Goal: Task Accomplishment & Management: Manage account settings

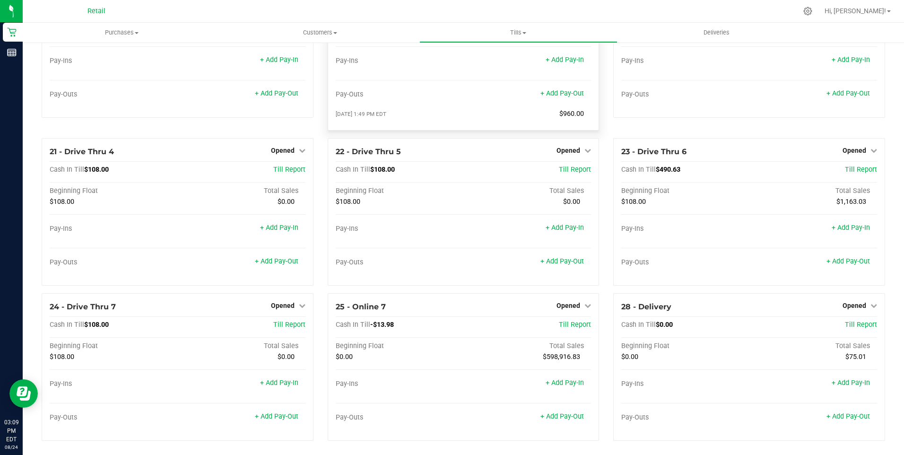
scroll to position [977, 0]
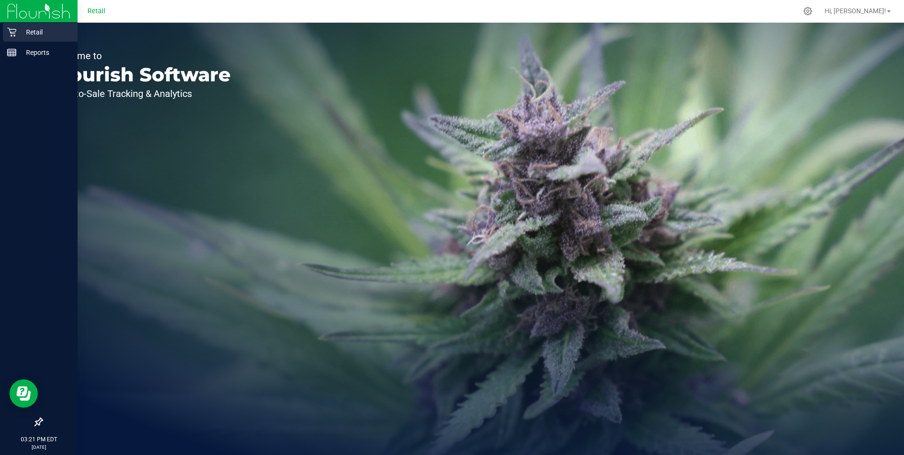
click at [17, 29] on p "Retail" at bounding box center [45, 31] width 57 height 11
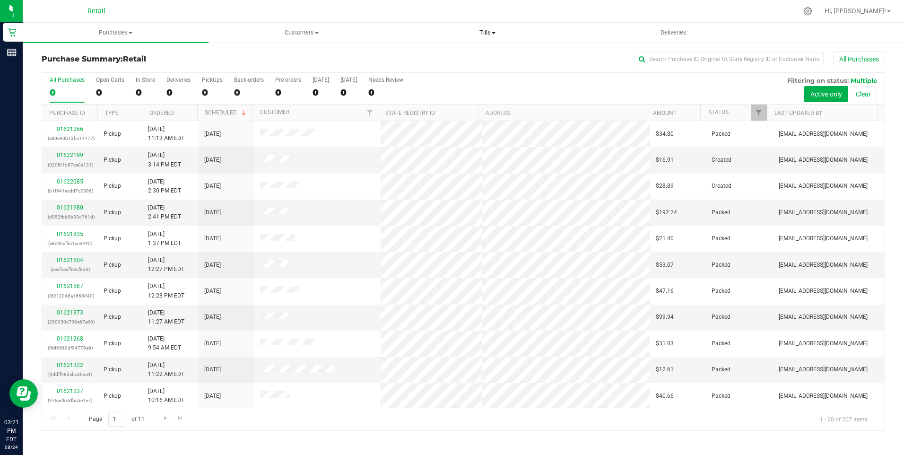
click at [497, 32] on span "Tills" at bounding box center [487, 32] width 185 height 9
click at [449, 55] on span "Manage tills" at bounding box center [427, 57] width 64 height 8
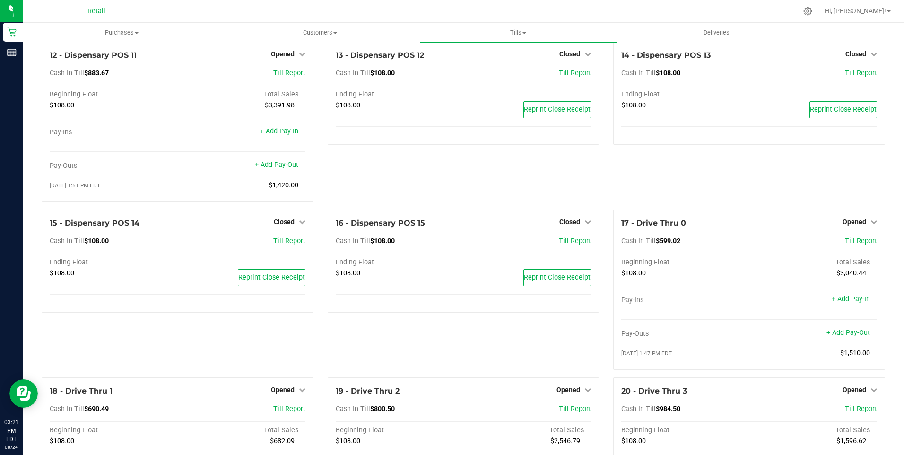
scroll to position [611, 0]
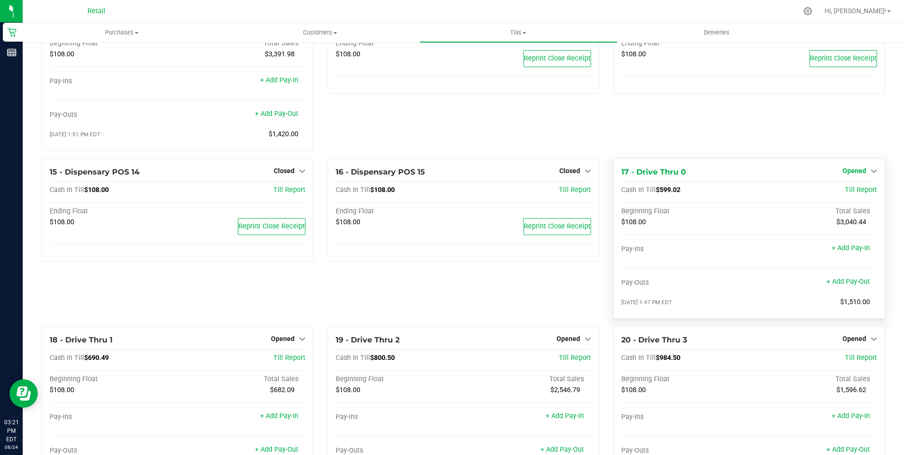
click at [846, 173] on div "Opened" at bounding box center [860, 170] width 35 height 11
click at [848, 174] on span "Opened" at bounding box center [855, 171] width 24 height 8
click at [851, 194] on link "Close Till" at bounding box center [856, 190] width 26 height 8
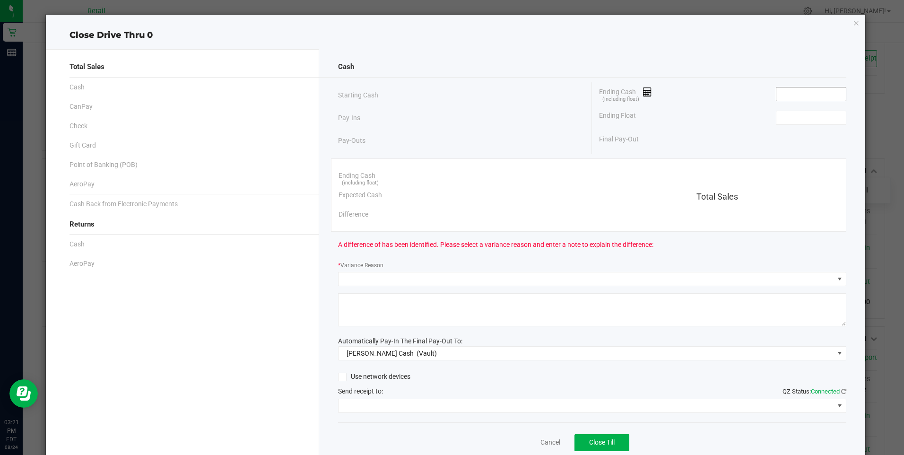
click at [776, 98] on input at bounding box center [811, 93] width 70 height 13
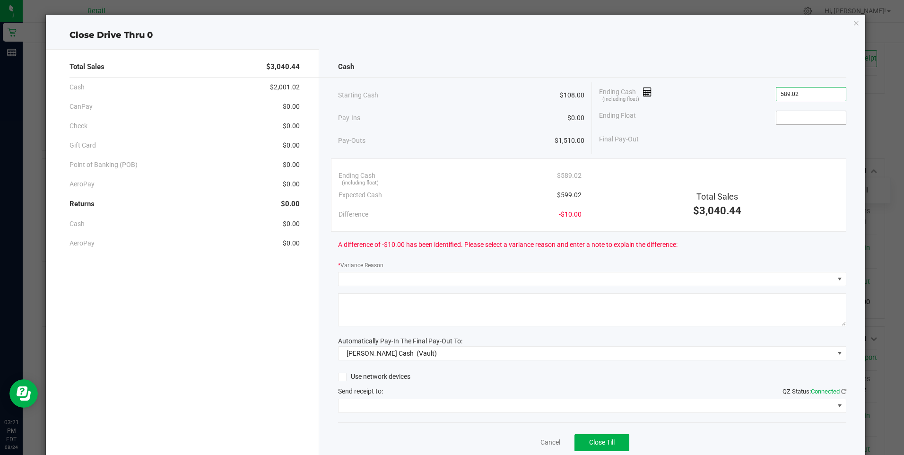
type input "$589.02"
click at [776, 114] on input at bounding box center [811, 117] width 70 height 13
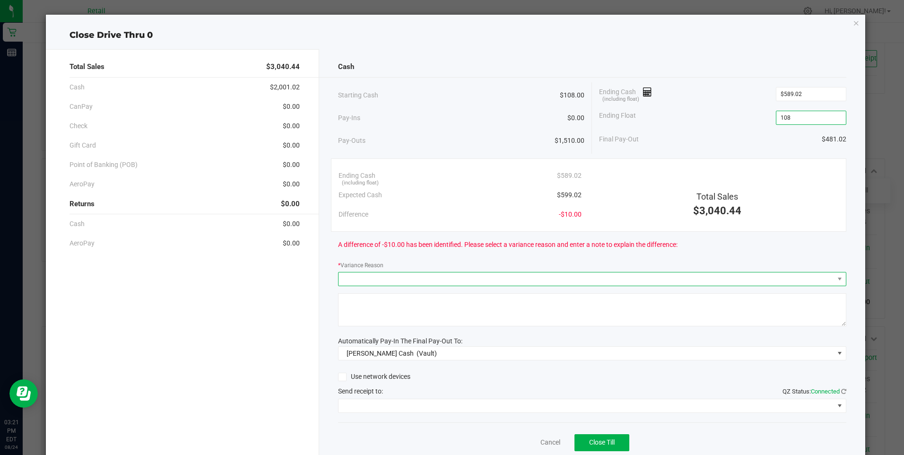
type input "$108.00"
click at [347, 274] on span at bounding box center [587, 278] width 496 height 13
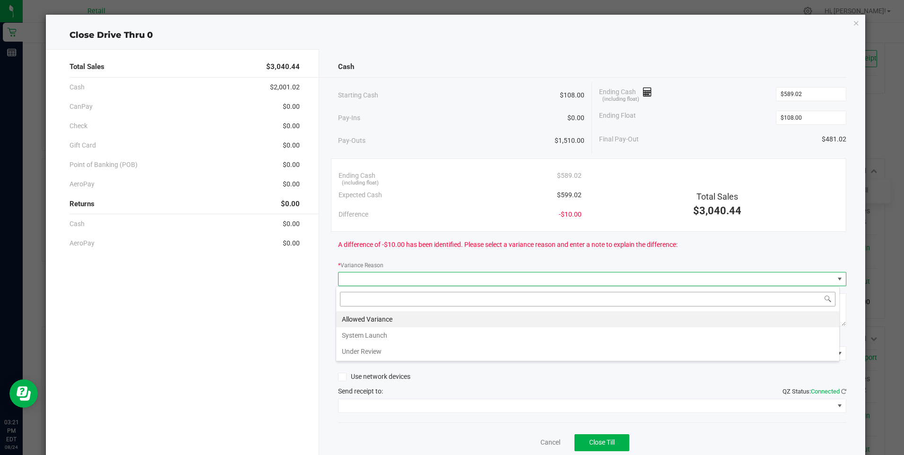
scroll to position [14, 504]
click at [373, 316] on li "Allowed Variance" at bounding box center [587, 319] width 503 height 16
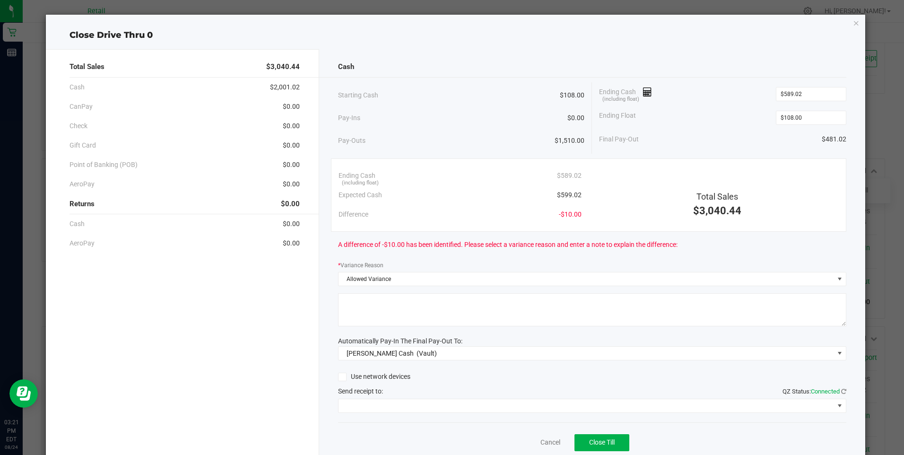
click at [376, 311] on textarea at bounding box center [592, 309] width 508 height 33
type textarea "mg"
click at [400, 404] on span at bounding box center [587, 405] width 496 height 13
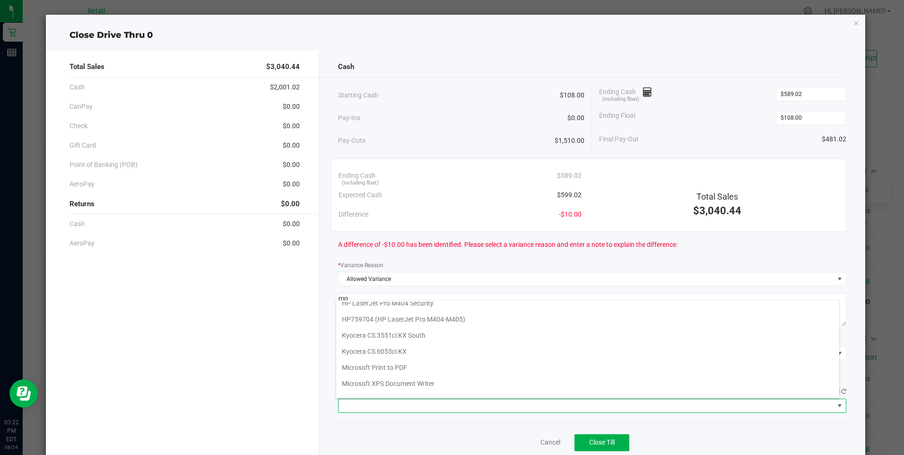
scroll to position [147, 0]
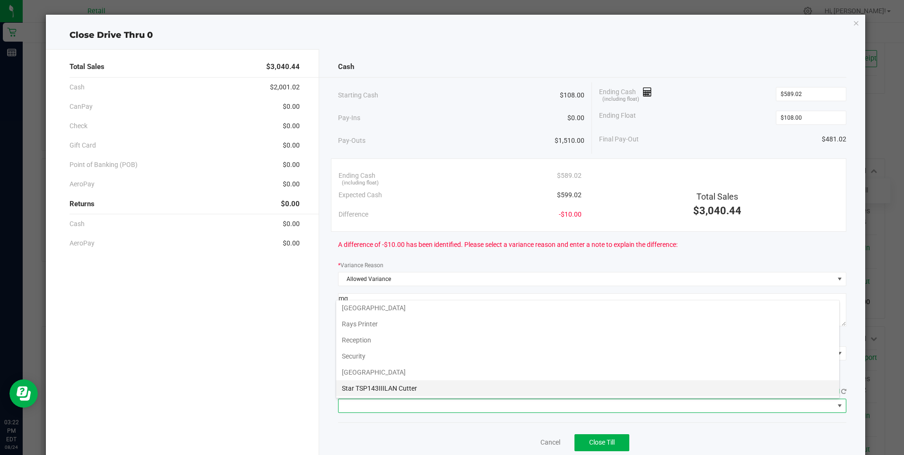
click at [411, 388] on Cutter "Star TSP143IIILAN Cutter" at bounding box center [587, 388] width 503 height 16
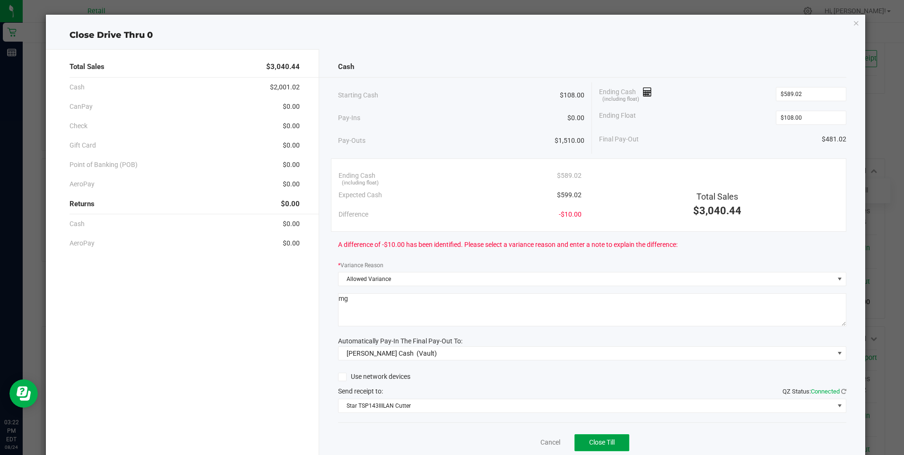
click at [589, 441] on span "Close Till" at bounding box center [602, 442] width 26 height 8
click at [525, 440] on link "Dismiss" at bounding box center [529, 442] width 23 height 10
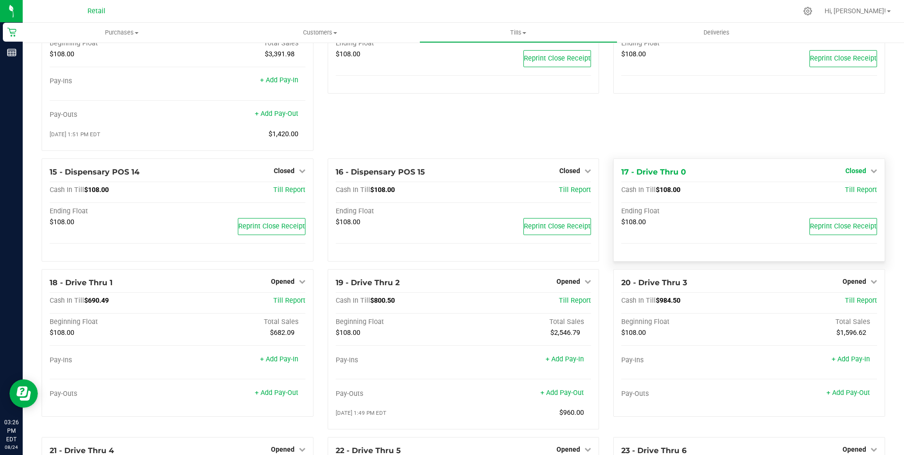
click at [856, 174] on span "Closed" at bounding box center [855, 171] width 21 height 8
click at [856, 194] on link "Open Till" at bounding box center [855, 190] width 25 height 8
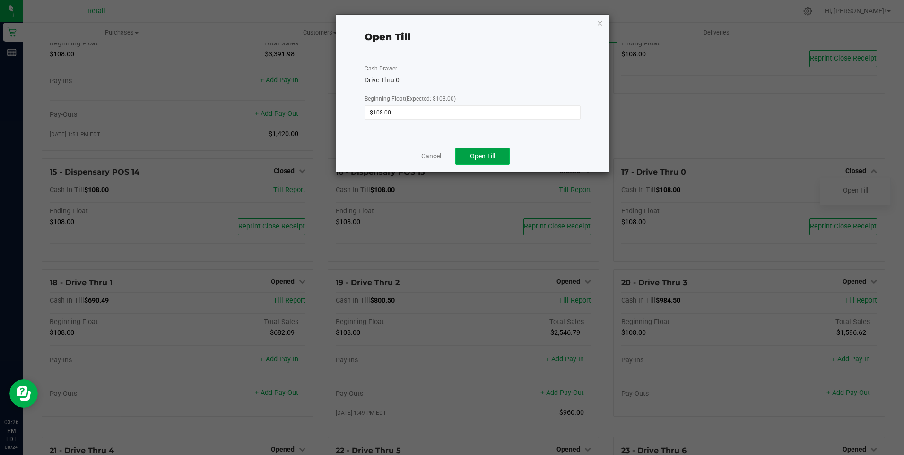
click at [483, 157] on span "Open Till" at bounding box center [482, 156] width 25 height 8
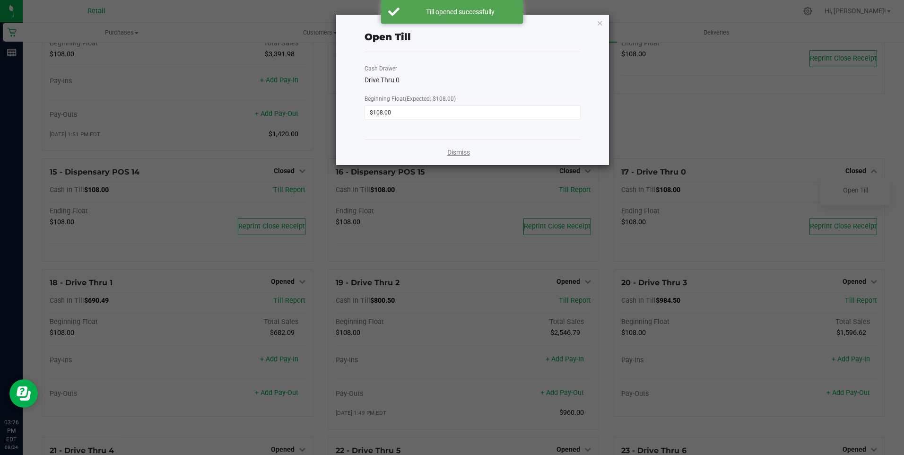
click at [460, 152] on link "Dismiss" at bounding box center [458, 153] width 23 height 10
